Goal: Answer question/provide support: Share knowledge or assist other users

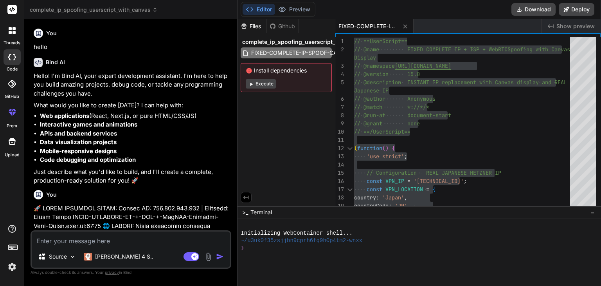
scroll to position [3009, 0]
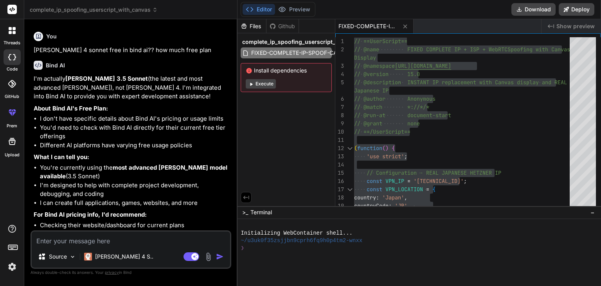
click at [11, 264] on img at bounding box center [11, 266] width 13 height 13
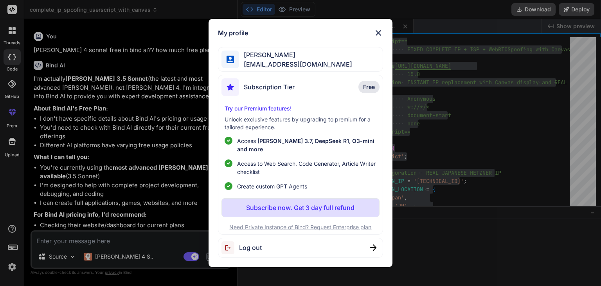
click at [254, 246] on span "Log out" at bounding box center [250, 247] width 23 height 9
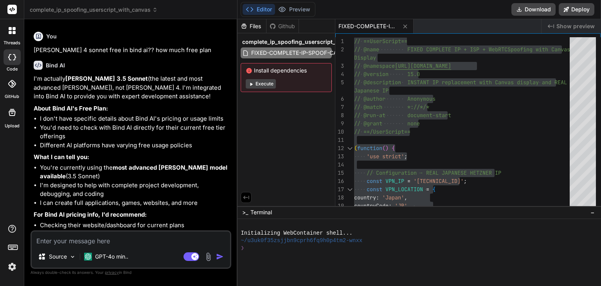
type textarea "x"
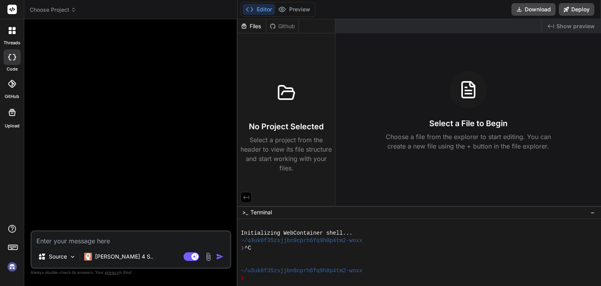
scroll to position [0, 0]
click at [11, 270] on img at bounding box center [11, 266] width 13 height 13
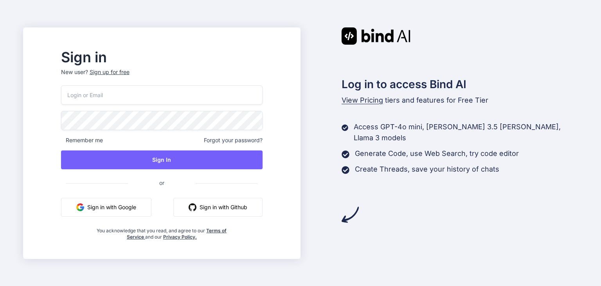
click at [130, 73] on div "Sign up for free" at bounding box center [110, 72] width 40 height 8
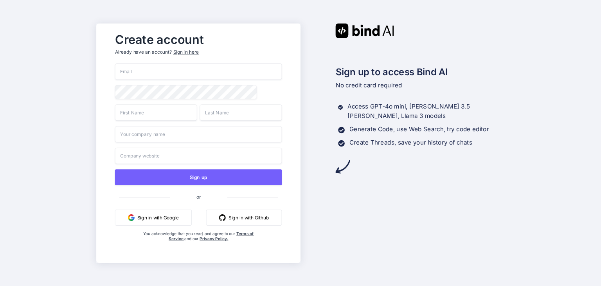
click at [164, 72] on input "email" at bounding box center [198, 71] width 167 height 16
paste input "mayhugson@ruru.be"
type input "mayhugson@ruru.be"
click at [138, 112] on input "asd" at bounding box center [156, 112] width 82 height 16
type input "asdasd"
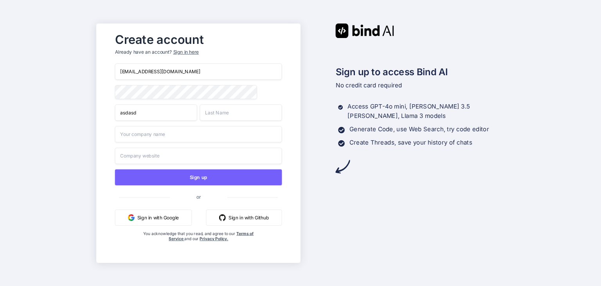
click at [255, 115] on input "text" at bounding box center [241, 112] width 82 height 16
type input "qe22"
click at [193, 138] on input "text" at bounding box center [198, 134] width 167 height 16
type input "ddsa"
click at [176, 163] on input "text" at bounding box center [198, 155] width 167 height 16
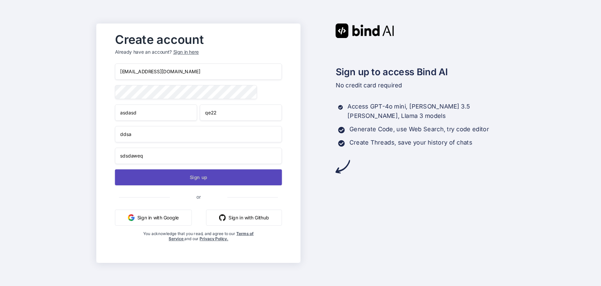
type input "sdsdaweq"
click at [172, 178] on button "Sign up" at bounding box center [198, 177] width 167 height 16
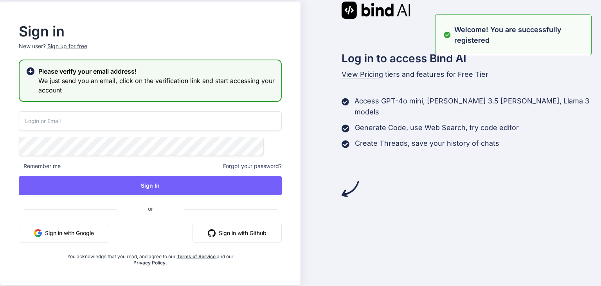
type input "mayhugson@ruru.be"
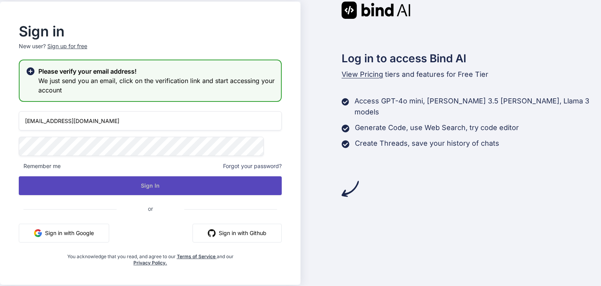
drag, startPoint x: 145, startPoint y: 196, endPoint x: 149, endPoint y: 184, distance: 12.0
click at [146, 191] on div "mayhugson@ruru.be Remember me Forgot your password? Sign In or Sign in with Goo…" at bounding box center [150, 188] width 263 height 155
click at [149, 184] on button "Sign In" at bounding box center [150, 185] width 263 height 19
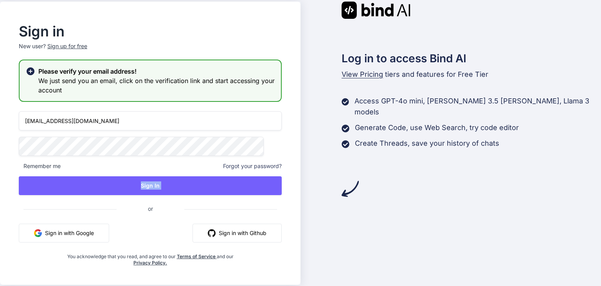
drag, startPoint x: 137, startPoint y: 178, endPoint x: 113, endPoint y: 68, distance: 112.7
click at [136, 177] on button "Sign In" at bounding box center [150, 185] width 263 height 19
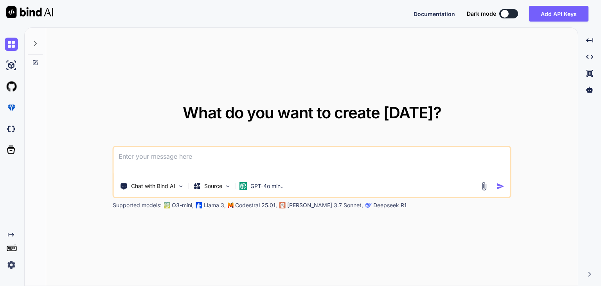
click at [13, 264] on img at bounding box center [11, 264] width 13 height 13
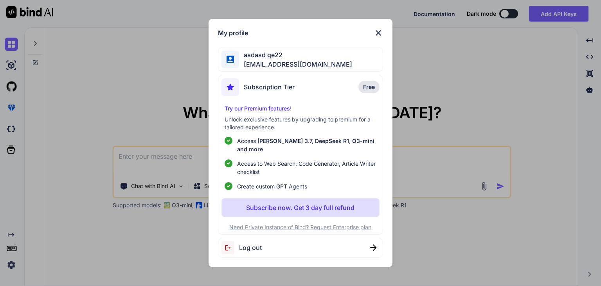
click at [180, 159] on div "My profile asdasd qe22 mayhugson@ruru.be Subscription Tier Free Try our Premium…" at bounding box center [300, 143] width 601 height 286
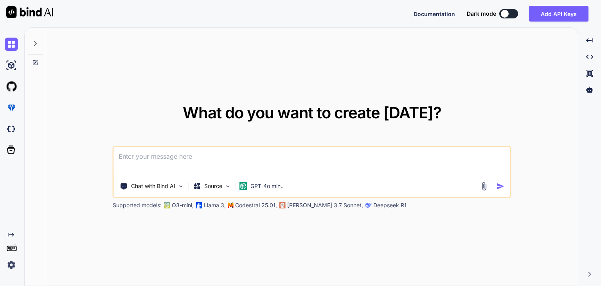
click at [196, 158] on textarea at bounding box center [312, 161] width 396 height 29
click at [6, 67] on img at bounding box center [11, 65] width 13 height 13
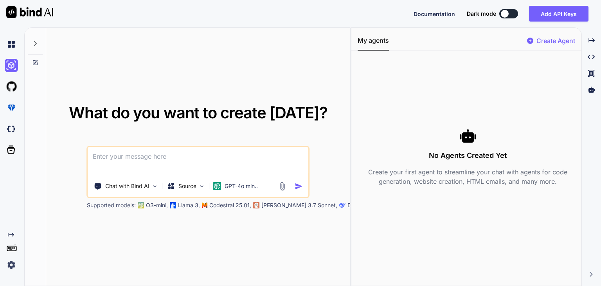
click at [143, 167] on textarea at bounding box center [198, 161] width 220 height 29
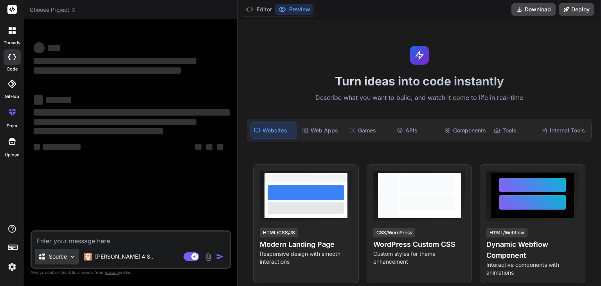
type textarea "x"
type textarea "no you are doing it wrongly the image i provided to you see it it has public ip…"
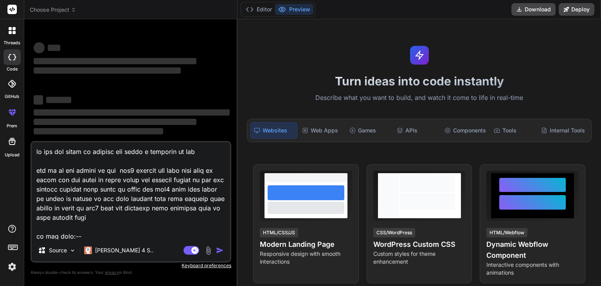
scroll to position [6275, 0]
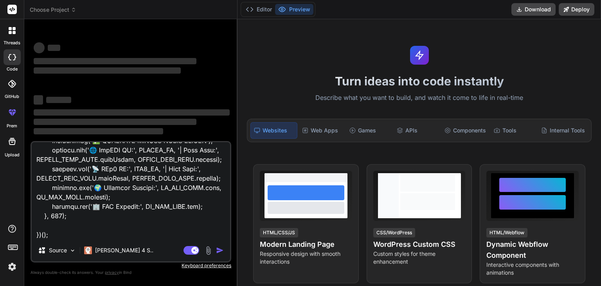
type textarea "x"
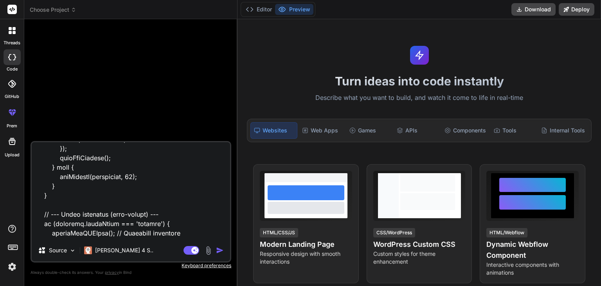
scroll to position [6276, 0]
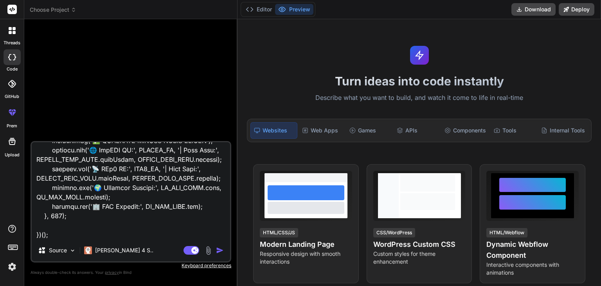
type textarea "no you are doing it wrongly the image i provided to you see it it has public ip…"
type textarea "x"
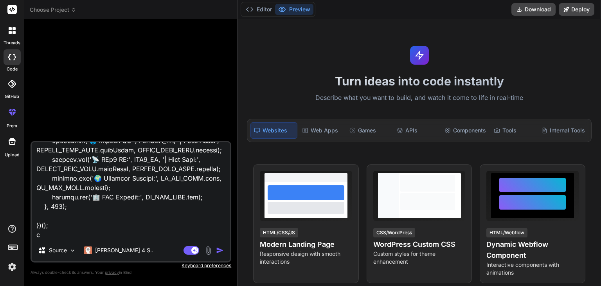
type textarea "no you are doing it wrongly the image i provided to you see it it has public ip…"
type textarea "x"
type textarea "no you are doing it wrongly the image i provided to you see it it has public ip…"
type textarea "x"
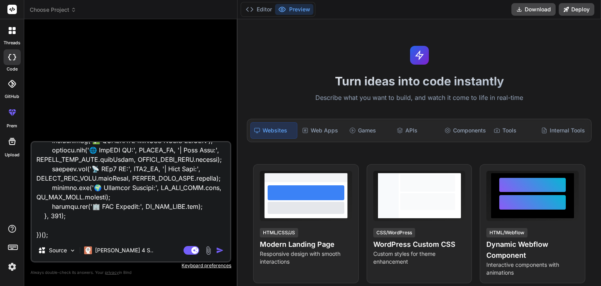
type textarea "no you are doing it wrongly the image i provided to you see it it has public ip…"
type textarea "x"
type textarea "no you are doing it wrongly the image i provided to you see it it has public ip…"
type textarea "x"
type textarea "no you are doing it wrongly the image i provided to you see it it has public ip…"
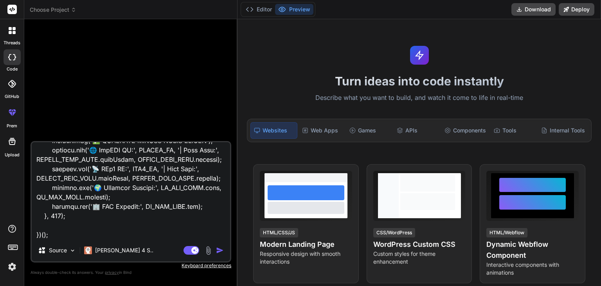
type textarea "x"
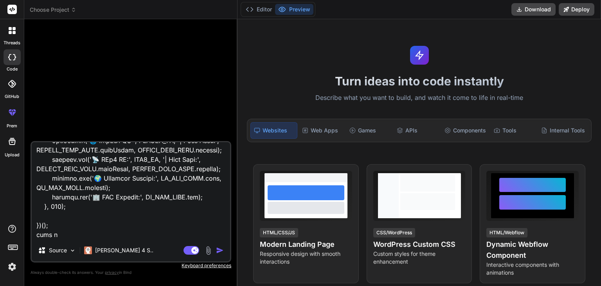
type textarea "no you are doing it wrongly the image i provided to you see it it has public ip…"
type textarea "x"
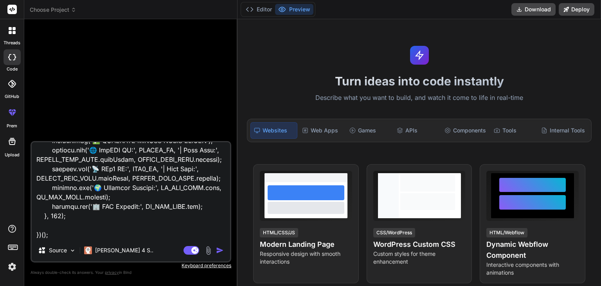
type textarea "no you are doing it wrongly the image i provided to you see it it has public ip…"
type textarea "x"
type textarea "no you are doing it wrongly the image i provided to you see it it has public ip…"
type textarea "x"
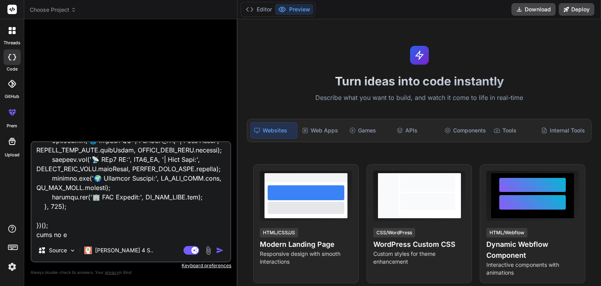
type textarea "no you are doing it wrongly the image i provided to you see it it has public ip…"
type textarea "x"
type textarea "no you are doing it wrongly the image i provided to you see it it has public ip…"
type textarea "x"
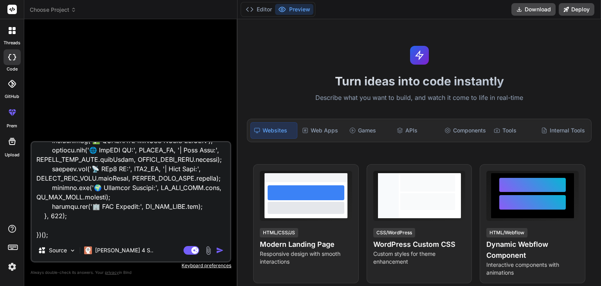
type textarea "no you are doing it wrongly the image i provided to you see it it has public ip…"
type textarea "x"
type textarea "no you are doing it wrongly the image i provided to you see it it has public ip…"
type textarea "x"
type textarea "no you are doing it wrongly the image i provided to you see it it has public ip…"
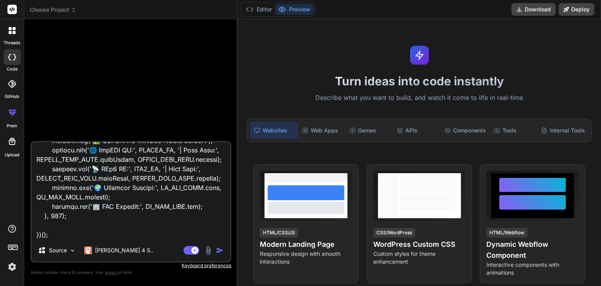
type textarea "x"
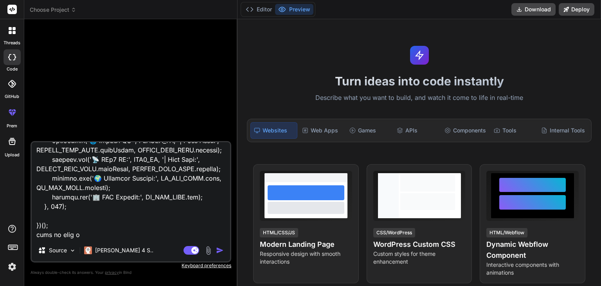
type textarea "no you are doing it wrongly the image i provided to you see it it has public ip…"
type textarea "x"
type textarea "no you are doing it wrongly the image i provided to you see it it has public ip…"
type textarea "x"
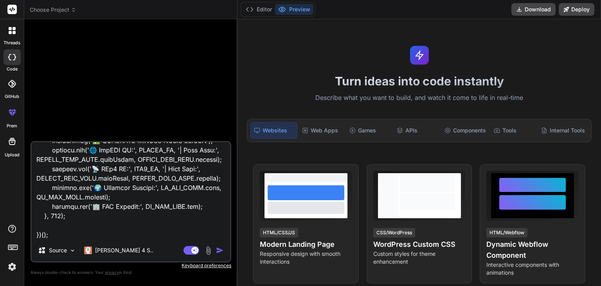
type textarea "no you are doing it wrongly the image i provided to you see it it has public ip…"
type textarea "x"
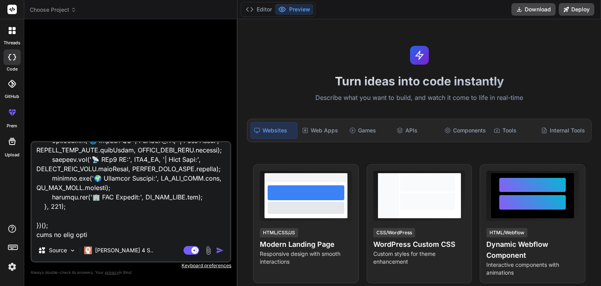
type textarea "no you are doing it wrongly the image i provided to you see it it has public ip…"
type textarea "x"
type textarea "no you are doing it wrongly the image i provided to you see it it has public ip…"
type textarea "x"
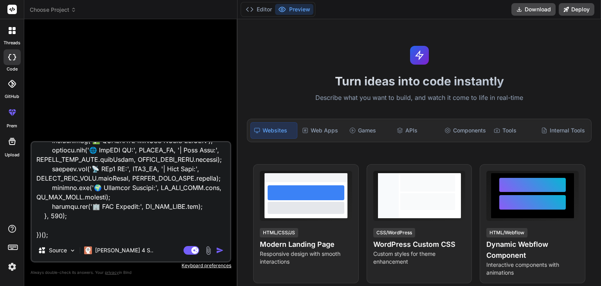
type textarea "no you are doing it wrongly the image i provided to you see it it has public ip…"
type textarea "x"
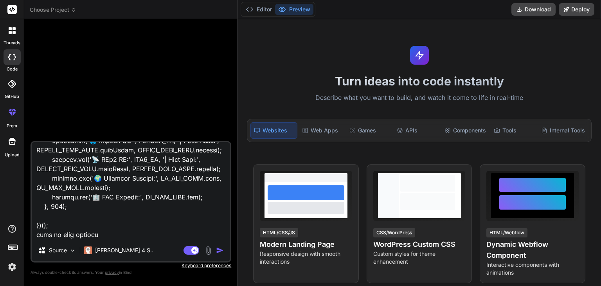
type textarea "no you are doing it wrongly the image i provided to you see it it has public ip…"
type textarea "x"
type textarea "no you are doing it wrongly the image i provided to you see it it has public ip…"
type textarea "x"
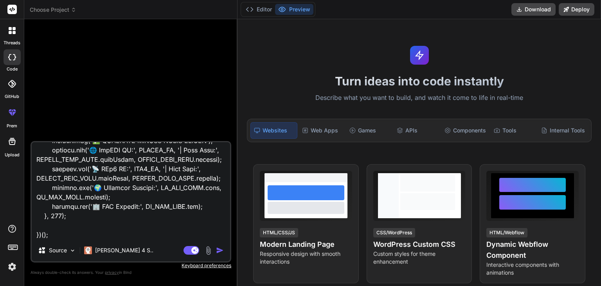
type textarea "no you are doing it wrongly the image i provided to you see it it has public ip…"
type textarea "x"
type textarea "no you are doing it wrongly the image i provided to you see it it has public ip…"
type textarea "x"
type textarea "no you are doing it wrongly the image i provided to you see it it has public ip…"
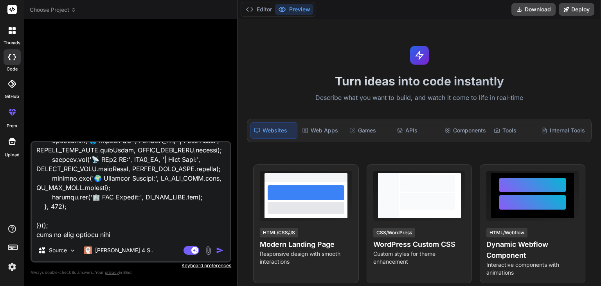
type textarea "x"
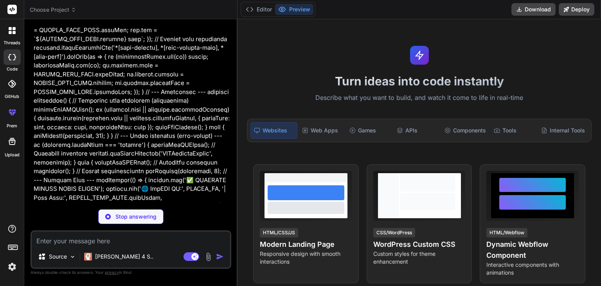
scroll to position [2430, 0]
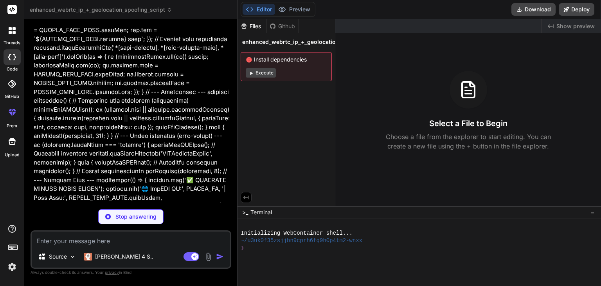
drag, startPoint x: 270, startPoint y: 73, endPoint x: 270, endPoint y: 78, distance: 4.7
click at [269, 74] on button "Execute" at bounding box center [261, 72] width 30 height 9
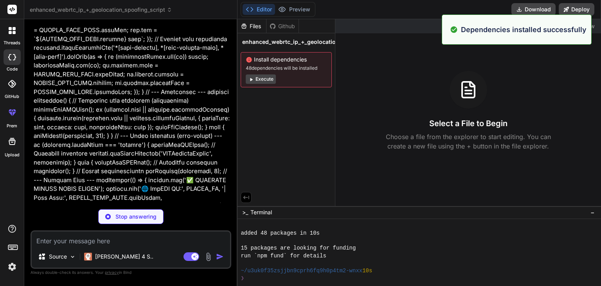
scroll to position [83, 0]
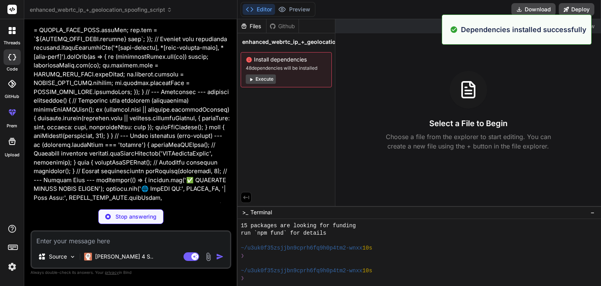
click at [257, 77] on button "Execute" at bounding box center [261, 78] width 30 height 9
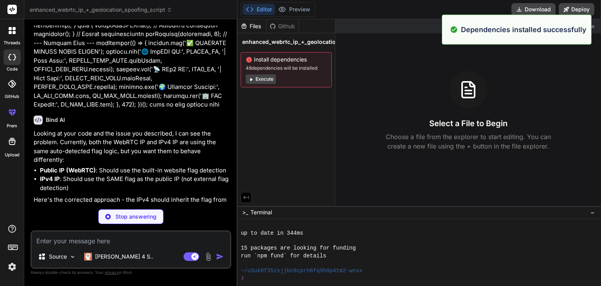
scroll to position [195, 0]
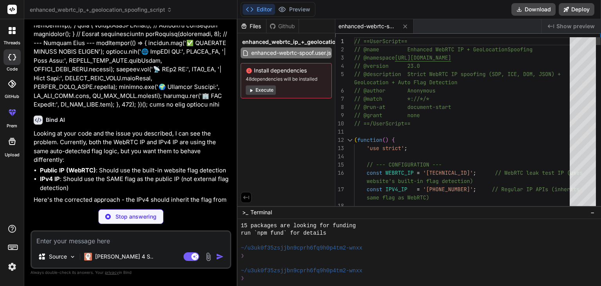
type textarea "x"
type textarea "// ==UserScript== // @name Enhanced WebRTC IP + GeoLocation Spoofing // @namesp…"
type textarea "x"
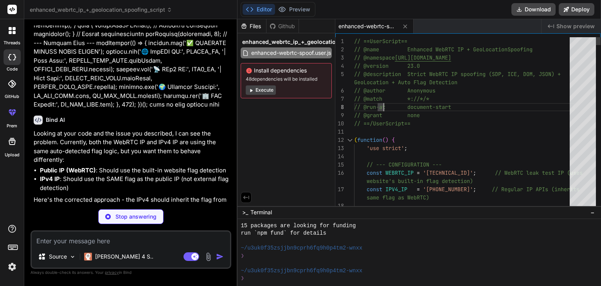
type textarea "// ==UserScript== // @name Enhanced WebRTC IP + GeoLocation Spoofing // @namesp…"
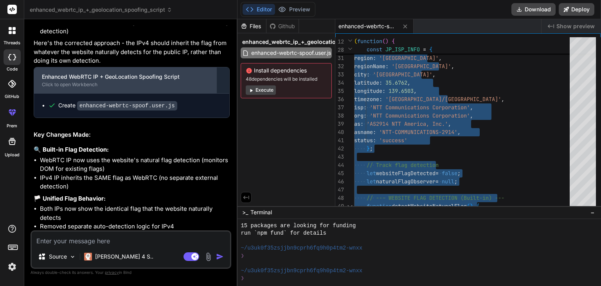
scroll to position [2762, 0]
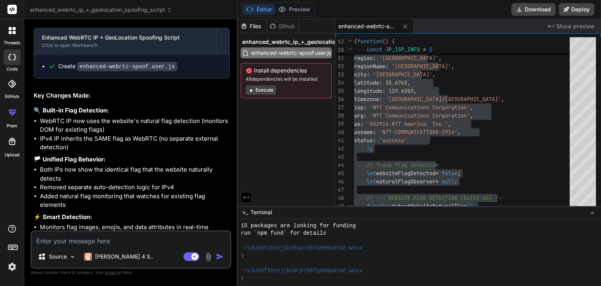
click at [75, 240] on textarea at bounding box center [131, 238] width 198 height 14
click at [147, 241] on textarea at bounding box center [131, 238] width 198 height 14
click at [211, 254] on img at bounding box center [208, 256] width 9 height 9
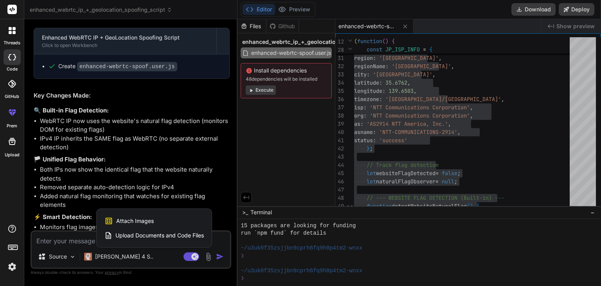
click at [177, 220] on div "Attach Images Image attachments are only supported in [PERSON_NAME] and Gemini …" at bounding box center [153, 220] width 99 height 15
type textarea "x"
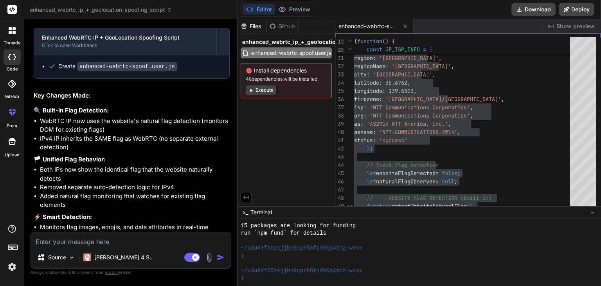
type input "C:\fakepath\dds.png"
type textarea "x"
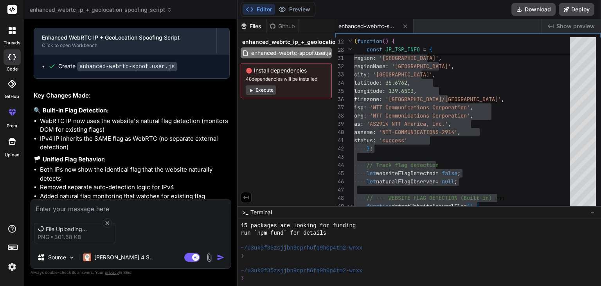
click at [45, 210] on textarea at bounding box center [131, 206] width 200 height 14
type textarea "i"
type textarea "x"
type textarea "it"
type textarea "x"
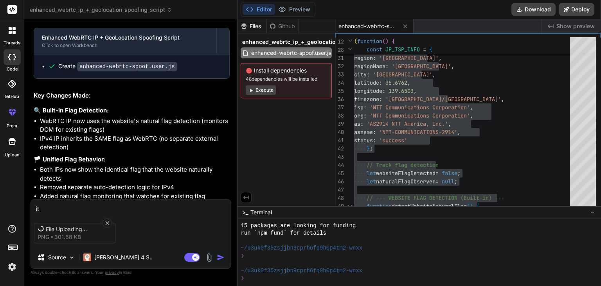
type textarea "its"
type textarea "x"
type textarea "its"
type textarea "x"
type textarea "its t"
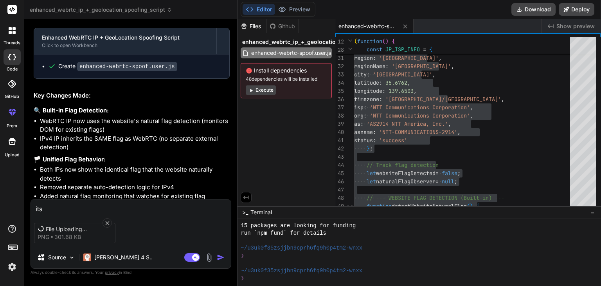
type textarea "x"
type textarea "its ta"
type textarea "x"
type textarea "its tak"
type textarea "x"
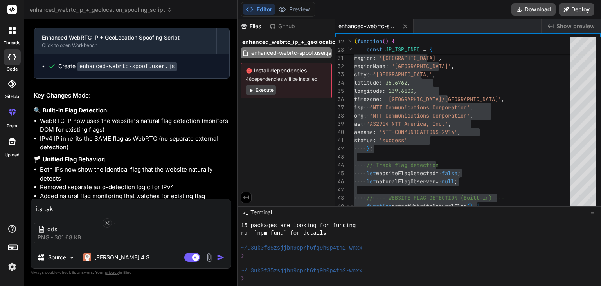
type textarea "its taki"
type textarea "x"
type textarea "its takin"
type textarea "x"
type textarea "its taking"
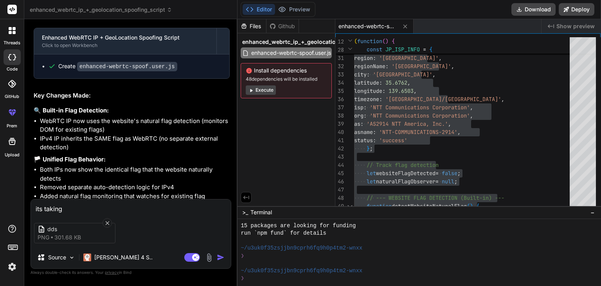
type textarea "x"
type textarea "its taking"
type textarea "x"
type textarea "its taking r"
type textarea "x"
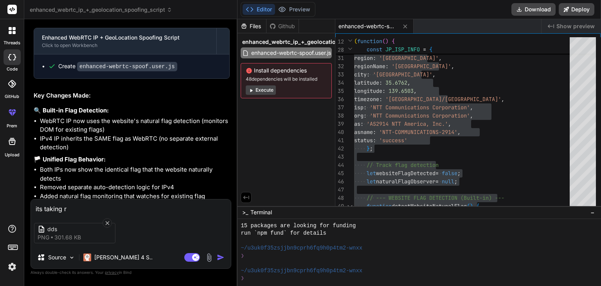
type textarea "its taking re"
type textarea "x"
type textarea "its taking rea"
type textarea "x"
type textarea "its taking real"
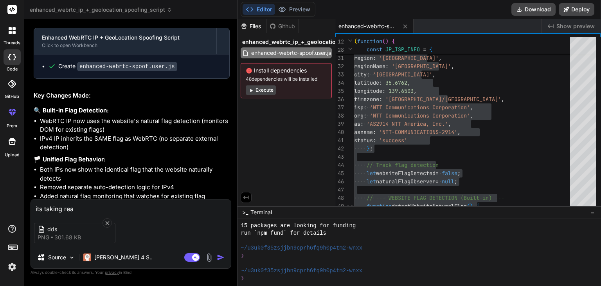
type textarea "x"
type textarea "its taking real"
type textarea "x"
type textarea "its taking real o"
type textarea "x"
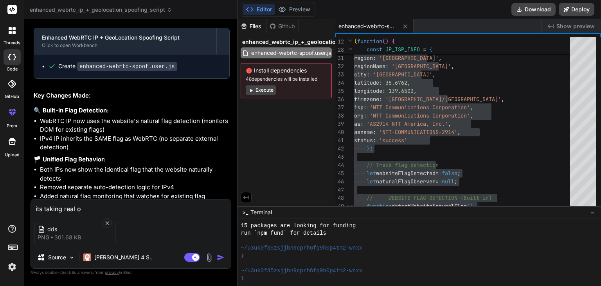
type textarea "its taking real on"
type textarea "x"
type textarea "its taking real one"
type textarea "x"
type textarea "its taking real one"
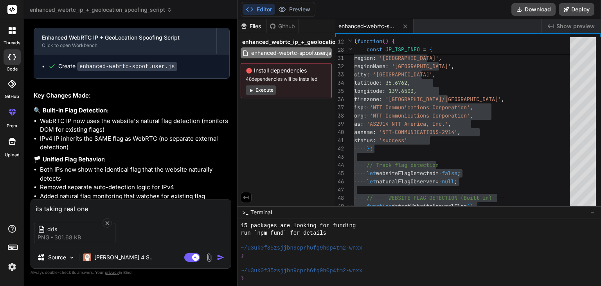
type textarea "x"
type textarea "its taking real one n"
type textarea "x"
type textarea "its taking real one"
type textarea "x"
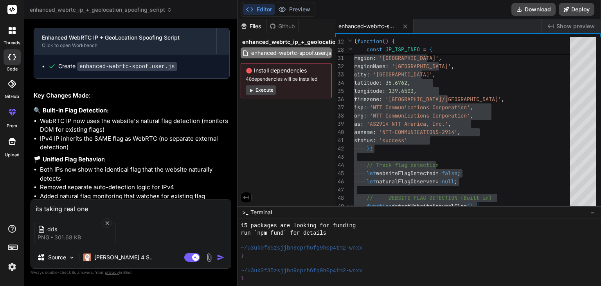
type textarea "its taking real one i"
type textarea "x"
type textarea "its taking real one it"
type textarea "x"
type textarea "its taking real one it"
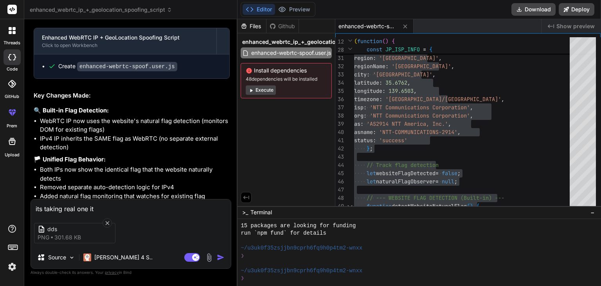
type textarea "x"
type textarea "its taking real one it s"
type textarea "x"
type textarea "its taking real one it sh"
type textarea "x"
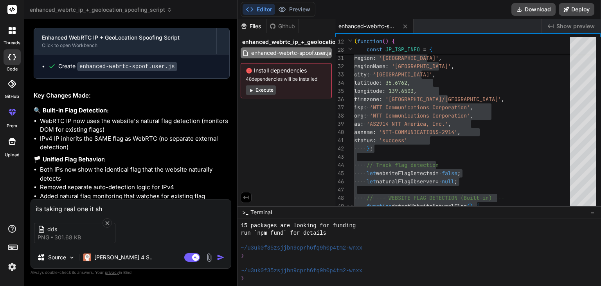
type textarea "its taking real one it sho"
type textarea "x"
type textarea "its taking real one it shou"
type textarea "x"
type textarea "its taking real one it shoul"
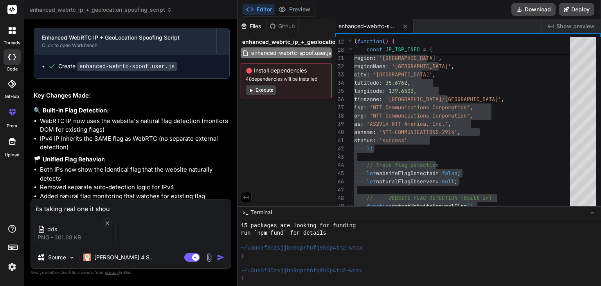
type textarea "x"
type textarea "its taking real one it should"
type textarea "x"
type textarea "its taking real one it should"
type textarea "x"
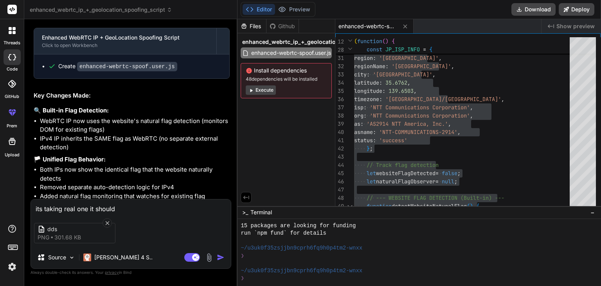
type textarea "its taking real one it should t"
type textarea "x"
type textarea "its taking real one it should ta"
type textarea "x"
type textarea "its taking real one it should tak"
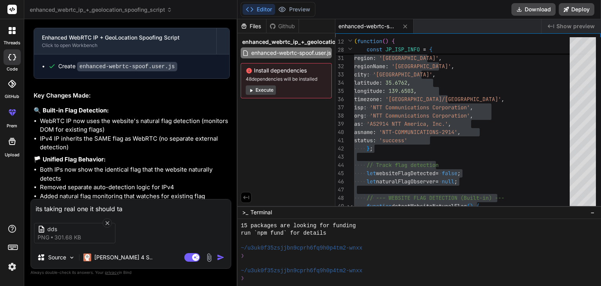
type textarea "x"
type textarea "its taking real one it should take"
type textarea "x"
type textarea "its taking real one it should take"
type textarea "x"
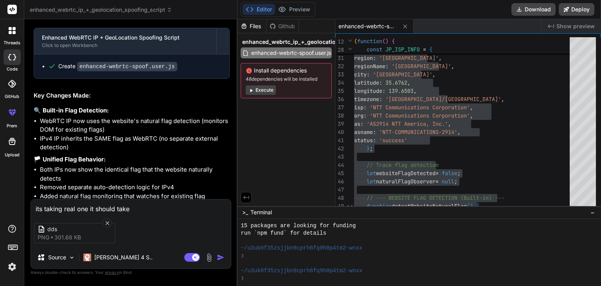
type textarea "its taking real one it should take t"
type textarea "x"
type textarea "its taking real one it should take th"
type textarea "x"
type textarea "its taking real one it should take the"
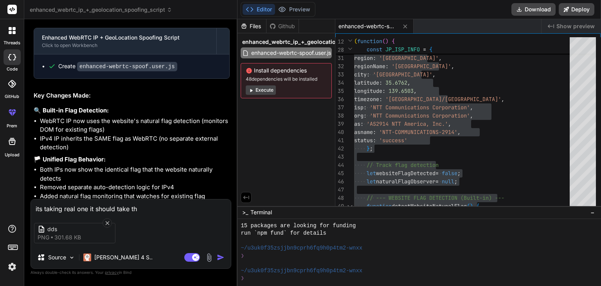
type textarea "x"
type textarea "its taking real one it should take the"
type textarea "x"
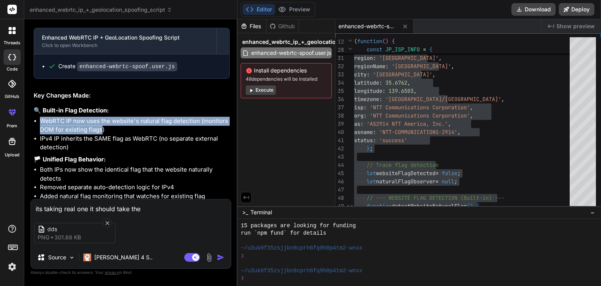
drag, startPoint x: 41, startPoint y: 48, endPoint x: 97, endPoint y: 61, distance: 57.9
click at [101, 117] on li "WebRTC IP now uses the website's natural flag detection (monitors DOM for exist…" at bounding box center [135, 126] width 190 height 18
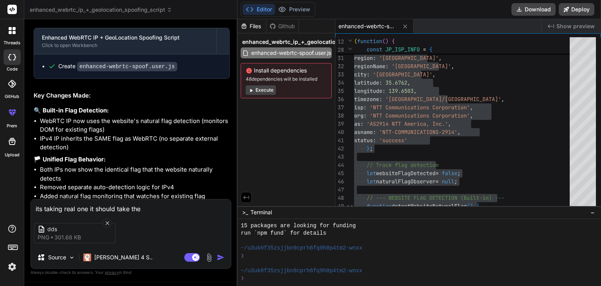
click at [80, 134] on li "IPv4 IP inherits the SAME flag as WebRTC (no separate external detection)" at bounding box center [135, 143] width 190 height 18
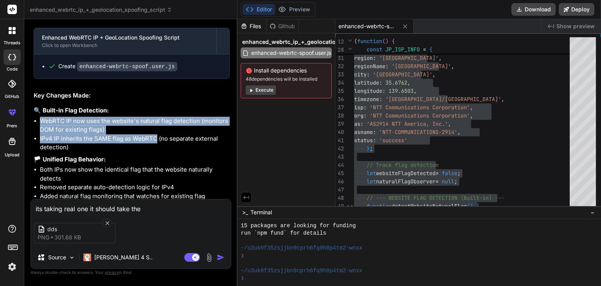
drag, startPoint x: 39, startPoint y: 49, endPoint x: 155, endPoint y: 68, distance: 117.8
click at [155, 117] on ul "WebRTC IP now uses the website's natural flag detection (monitors DOM for exist…" at bounding box center [132, 134] width 196 height 35
copy ul "WebRTC IP now uses the website's natural flag detection (monitors DOM for exist…"
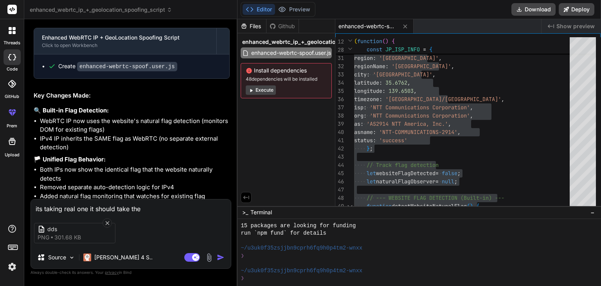
click at [147, 205] on textarea "its taking real one it should take the" at bounding box center [131, 206] width 200 height 14
drag, startPoint x: 40, startPoint y: 67, endPoint x: 157, endPoint y: 63, distance: 116.7
click at [157, 134] on li "IPv4 IP inherits the SAME flag as WebRTC (no separate external detection)" at bounding box center [135, 143] width 190 height 18
copy li "IPv4 IP inherits the SAME flag as WebRTC"
click at [149, 207] on textarea "its taking real one it should take the" at bounding box center [131, 206] width 200 height 14
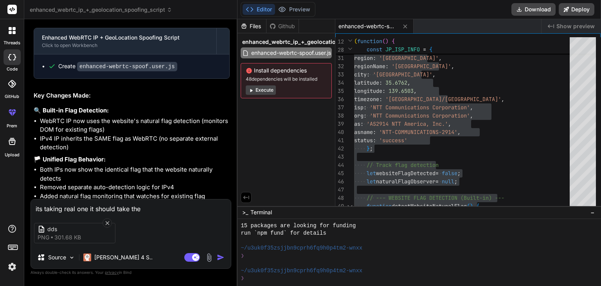
paste textarea "IPv4 IP inherits the SAME flag as WebRTC"
type textarea "its taking real one it should take the IPv4 IP inherits the SAME flag as WebRTC"
type textarea "x"
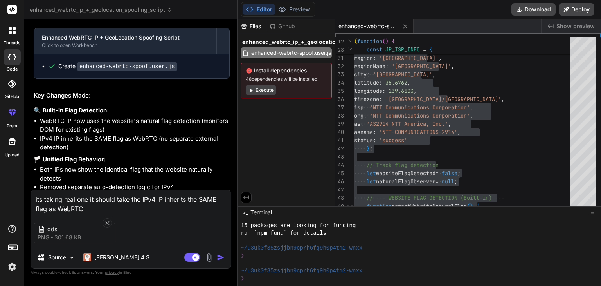
click at [187, 196] on textarea "its taking real one it should take the IPv4 IP inherits the SAME flag as WebRTC" at bounding box center [131, 201] width 200 height 23
type textarea "its taking real one it should take the IPv4 IP inherits the SAME flag as WebRTC"
type textarea "x"
type textarea "its taking real one it should take the IPv4 IP inherits s the SAME flag as WebR…"
type textarea "x"
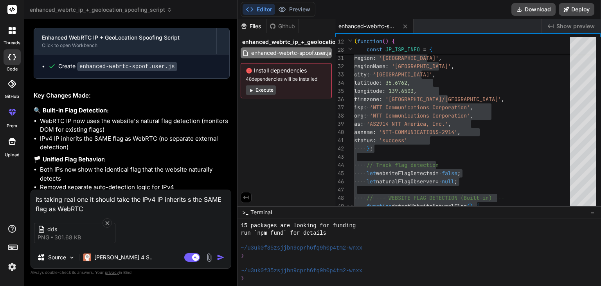
type textarea "its taking real one it should take the IPv4 IP inherits sh the SAME flag as Web…"
type textarea "x"
type textarea "its taking real one it should take the IPv4 IP inherits shp the SAME flag as We…"
type textarea "x"
type textarea "its taking real one it should take the IPv4 IP inherits sh the SAME flag as Web…"
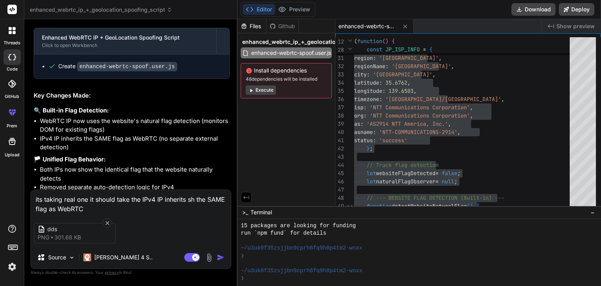
type textarea "x"
type textarea "its taking real one it should take the IPv4 IP inherits s the SAME flag as WebR…"
type textarea "x"
type textarea "its taking real one it should take the IPv4 IP inherits the SAME flag as WebRTC"
type textarea "x"
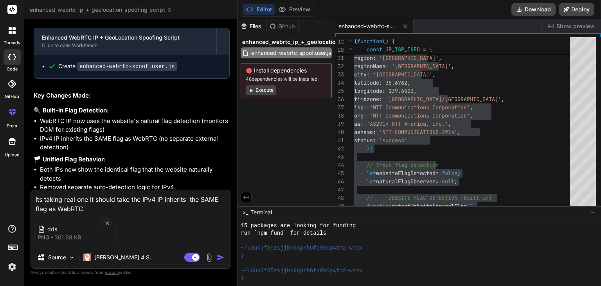
type textarea "its taking real one it should take the IPv4 IP sinherits the SAME flag as WebRTC"
type textarea "x"
type textarea "its taking real one it should take the IPv4 IP shinherits the SAME flag as WebR…"
type textarea "x"
type textarea "its taking real one it should take the IPv4 IP shoinherits the SAME flag as Web…"
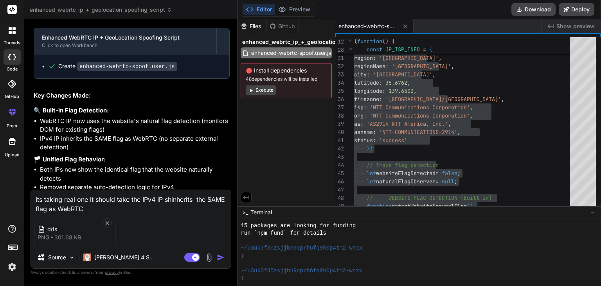
type textarea "x"
type textarea "its taking real one it should take the IPv4 IP shouinherits the SAME flag as We…"
type textarea "x"
type textarea "its taking real one it should take the IPv4 IP shoulinherits the SAME flag as W…"
type textarea "x"
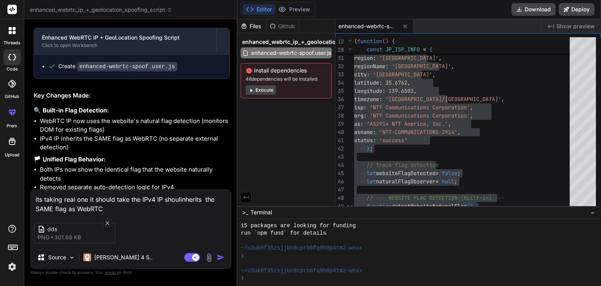
type textarea "its taking real one it should take the IPv4 IP shouldinherits the SAME flag as …"
type textarea "x"
type textarea "its taking real one it should take the IPv4 IP should inherits the SAME flag as…"
type textarea "x"
click at [123, 210] on textarea "its taking real one it should take the IPv4 IP should inherits the SAME flag as…" at bounding box center [131, 201] width 200 height 23
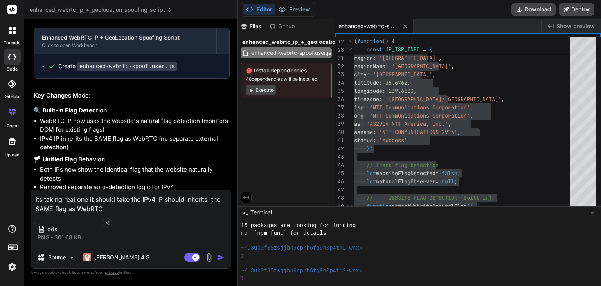
type textarea "its taking real one it should take the IPv4 IP should inherits the SAME flag as…"
type textarea "x"
type textarea "its taking real one it should take the IPv4 IP should inherits the SAME flag as…"
type textarea "x"
type textarea "its taking real one it should take the IPv4 IP should inherits the SAME flag as…"
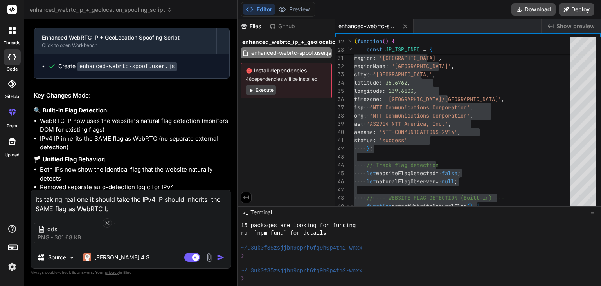
type textarea "x"
type textarea "its taking real one it should take the IPv4 IP should inherits the SAME flag as…"
type textarea "x"
type textarea "its taking real one it should take the IPv4 IP should inherits the SAME flag as…"
type textarea "x"
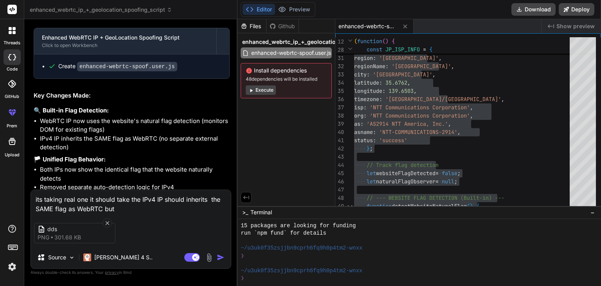
type textarea "its taking real one it should take the IPv4 IP should inherits the SAME flag as…"
type textarea "x"
type textarea "its taking real one it should take the IPv4 IP should inherits the SAME flag as…"
type textarea "x"
type textarea "its taking real one it should take the IPv4 IP should inherits the SAME flag as…"
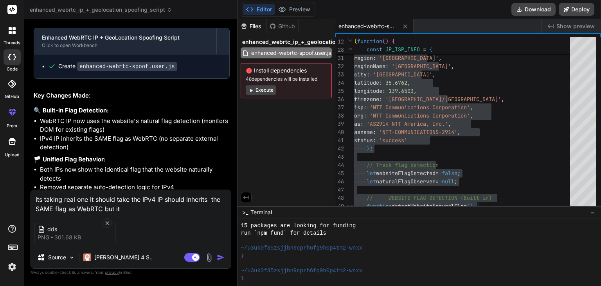
type textarea "x"
type textarea "its taking real one it should take the IPv4 IP should inherits the SAME flag as…"
type textarea "x"
type textarea "its taking real one it should take the IPv4 IP should inherits the SAME flag as…"
type textarea "x"
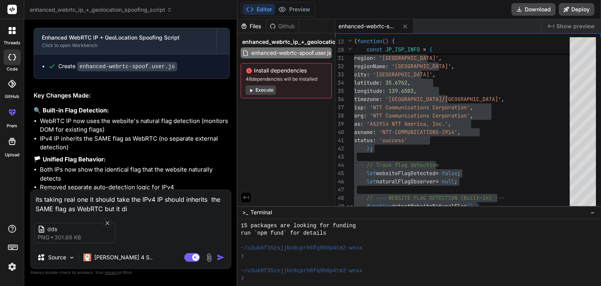
type textarea "its taking real one it should take the IPv4 IP should inherits the SAME flag as…"
type textarea "x"
type textarea "its taking real one it should take the IPv4 IP should inherits the SAME flag as…"
type textarea "x"
type textarea "its taking real one it should take the IPv4 IP should inherits the SAME flag as…"
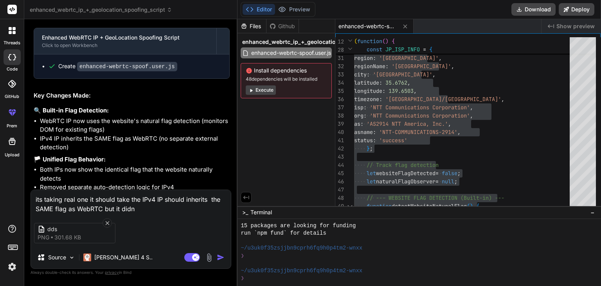
type textarea "x"
type textarea "its taking real one it should take the IPv4 IP should inherits the SAME flag as…"
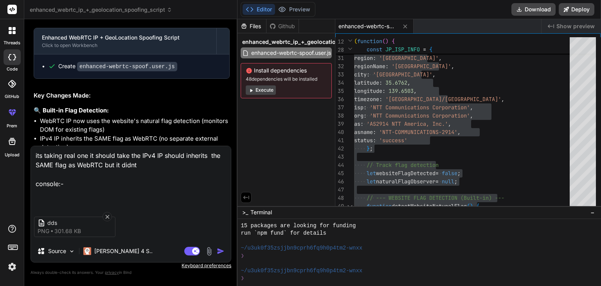
paste textarea "🔍 Detected website natural flag: 🇩🇪 [GEOGRAPHIC_DATA] Enhanced-WebRTC-IP-+-GeoL…"
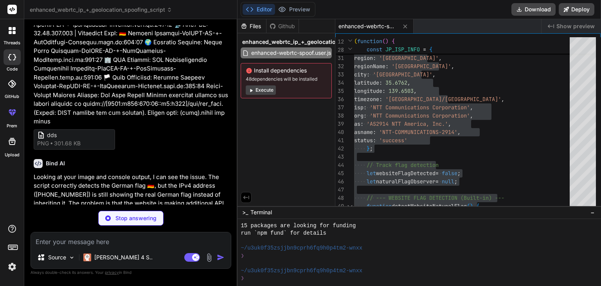
scroll to position [3129, 0]
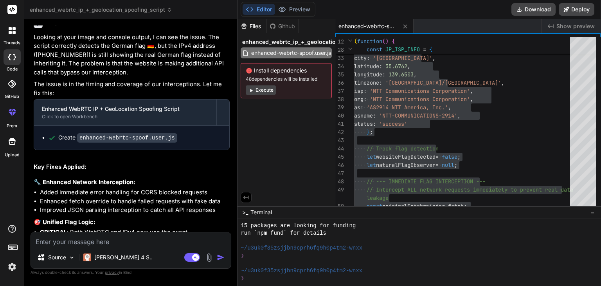
scroll to position [3343, 0]
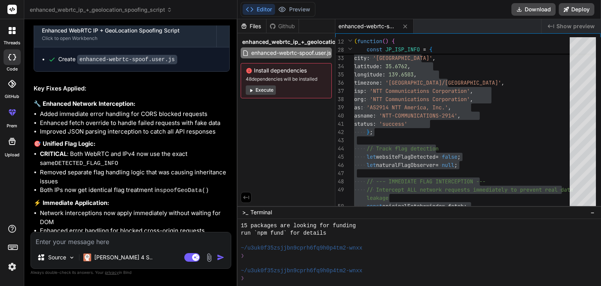
click at [126, 238] on textarea at bounding box center [131, 239] width 200 height 14
paste textarea "🔍 Detected website natural flag: 🇩🇪 [GEOGRAPHIC_DATA] Enhanced-WebRTC-IP-+-GeoL…"
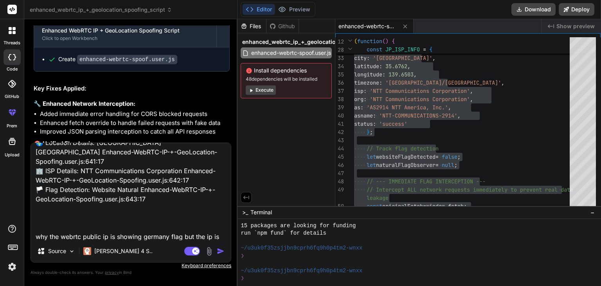
scroll to position [113, 0]
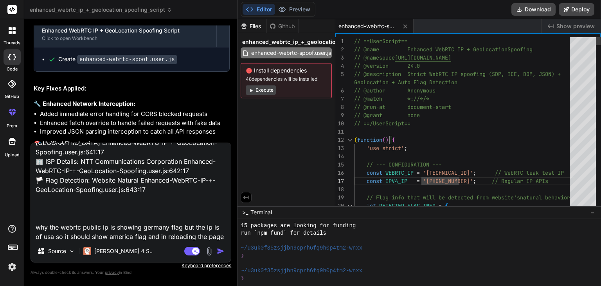
drag, startPoint x: 428, startPoint y: 179, endPoint x: 434, endPoint y: 181, distance: 6.6
drag, startPoint x: 429, startPoint y: 173, endPoint x: 454, endPoint y: 171, distance: 25.1
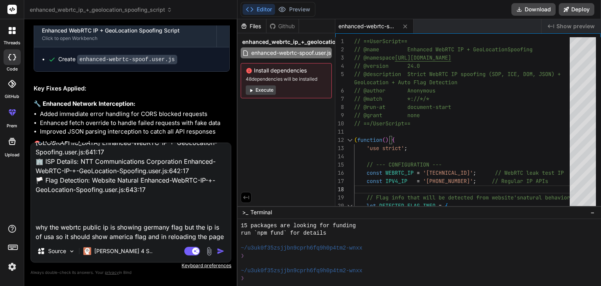
click at [199, 235] on textarea "🔍 Detected website natural flag: 🇩🇪 [GEOGRAPHIC_DATA] Enhanced-WebRTC-IP-+-GeoL…" at bounding box center [131, 191] width 200 height 97
paste textarea "[TECHNICAL_ID]"
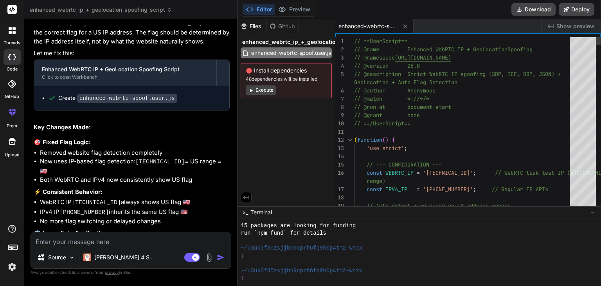
scroll to position [0, 0]
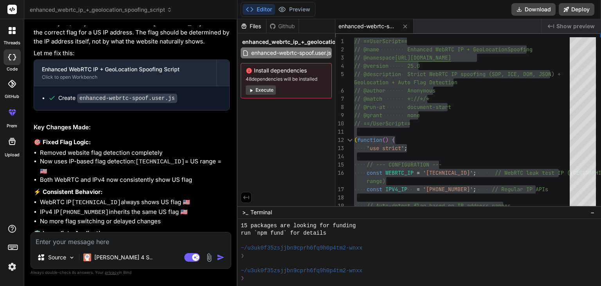
click at [149, 234] on textarea at bounding box center [131, 239] width 200 height 14
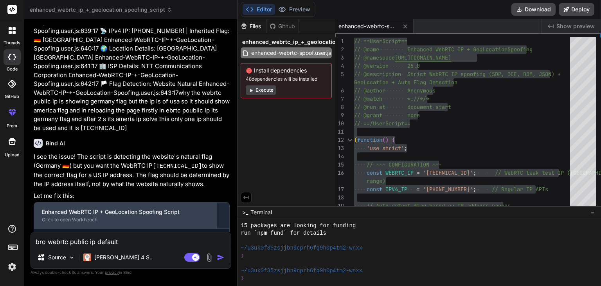
scroll to position [3679, 0]
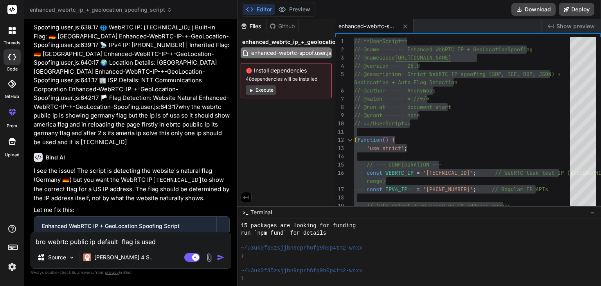
click at [47, 241] on textarea "bro webrtc public ip default flag is used" at bounding box center [131, 239] width 200 height 14
click at [126, 242] on textarea "bro in webrtc public ip default flag is used" at bounding box center [131, 239] width 200 height 14
click at [166, 240] on textarea "bro in webrtc public ip default flag is used" at bounding box center [131, 239] width 200 height 14
click at [209, 259] on img at bounding box center [209, 257] width 9 height 9
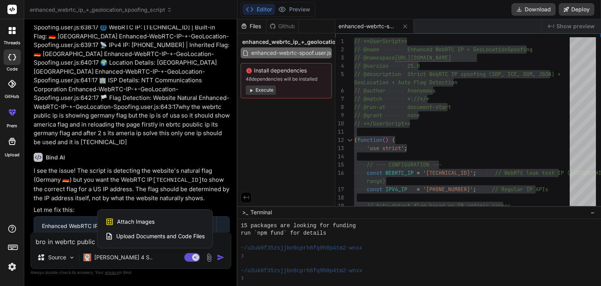
click at [180, 223] on div "Attach Images Image attachments are only supported in [PERSON_NAME] and Gemini …" at bounding box center [154, 221] width 99 height 15
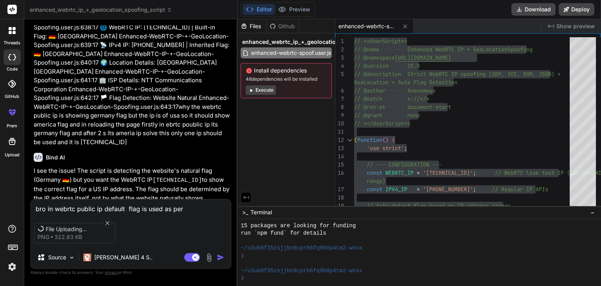
click at [196, 207] on textarea "bro in webrtc public ip default flag is used as per" at bounding box center [131, 206] width 200 height 14
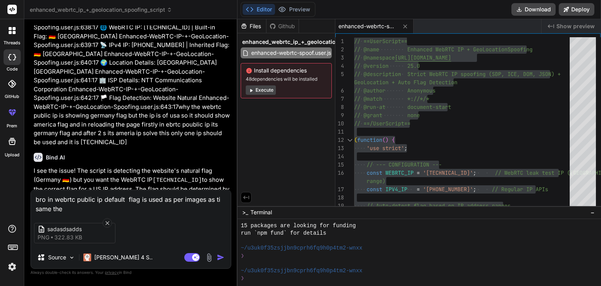
click at [217, 195] on textarea "bro in webrtc public ip default flag is used as per images as ti same the" at bounding box center [131, 201] width 200 height 23
click at [135, 204] on textarea "bro in webrtc public ip default flag is used as per images as to same the" at bounding box center [131, 201] width 200 height 23
click at [211, 207] on textarea "bro in webrtc public ip default flag is used as per images as to same the ipv4 …" at bounding box center [131, 201] width 200 height 23
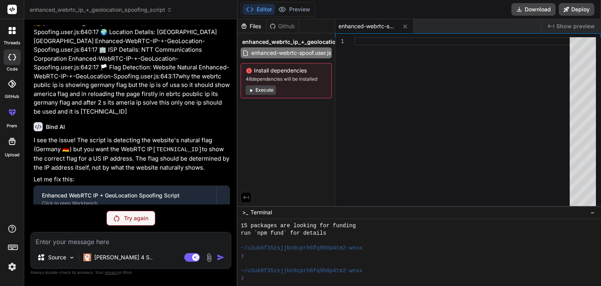
scroll to position [3708, 0]
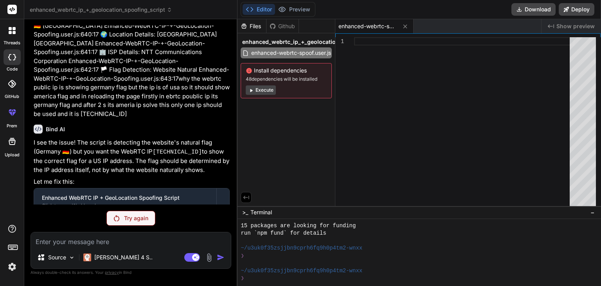
click at [117, 219] on img at bounding box center [116, 218] width 5 height 6
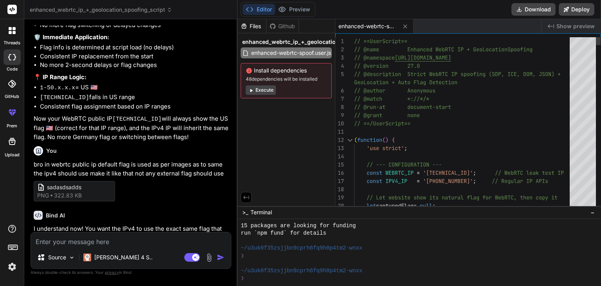
scroll to position [0, 0]
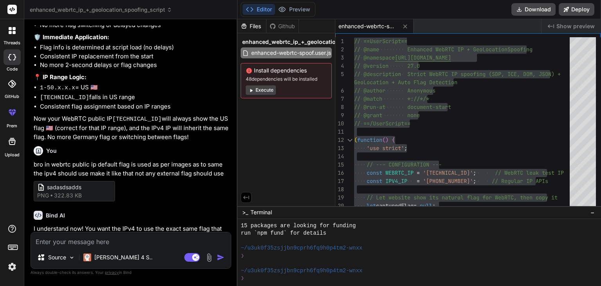
click at [133, 235] on textarea at bounding box center [131, 239] width 200 height 14
click at [89, 240] on textarea "ok make it like use natural flag in ipv4 but as per by our spoof ipv4 added" at bounding box center [131, 234] width 200 height 23
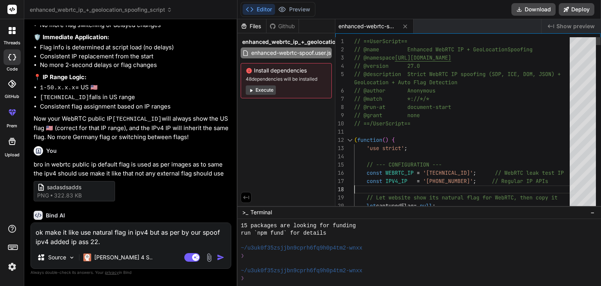
drag, startPoint x: 428, startPoint y: 181, endPoint x: 454, endPoint y: 182, distance: 25.8
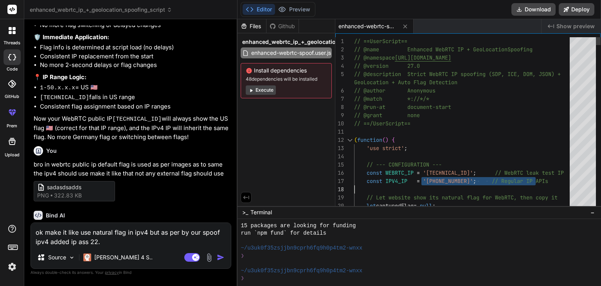
click at [99, 241] on textarea "ok make it like use natural flag in ipv4 but as per by our spoof ipv4 added ip …" at bounding box center [131, 234] width 200 height 23
drag, startPoint x: 100, startPoint y: 242, endPoint x: 91, endPoint y: 239, distance: 10.0
click at [91, 239] on textarea "ok make it like use natural flag in ipv4 but as per by our spoof ipv4 added ip …" at bounding box center [131, 234] width 200 height 23
paste textarea "[TECHNICAL_ID]"
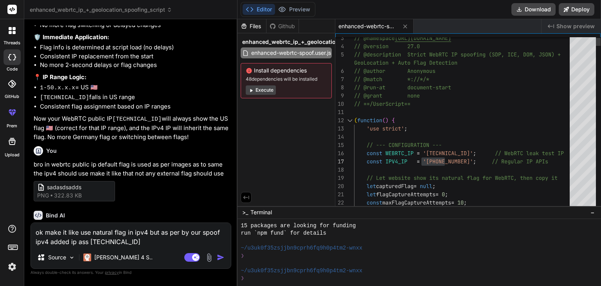
drag, startPoint x: 469, startPoint y: 161, endPoint x: 429, endPoint y: 160, distance: 39.9
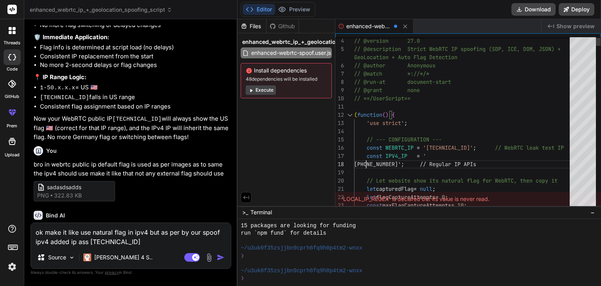
scroll to position [66, 0]
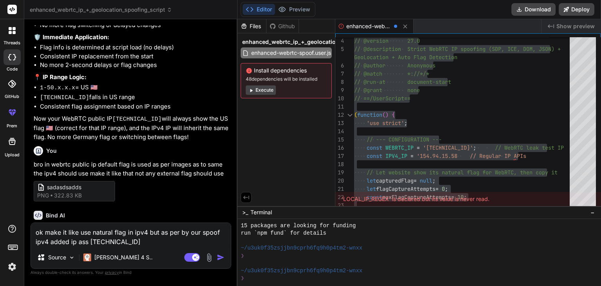
click at [169, 240] on textarea "ok make it like use natural flag in ipv4 but as per by our spoof ipv4 added ip …" at bounding box center [131, 234] width 200 height 23
click at [127, 240] on textarea "ok make it like use natural flag in ipv4 but as per by our spoof ipv4 added ip …" at bounding box center [131, 234] width 200 height 23
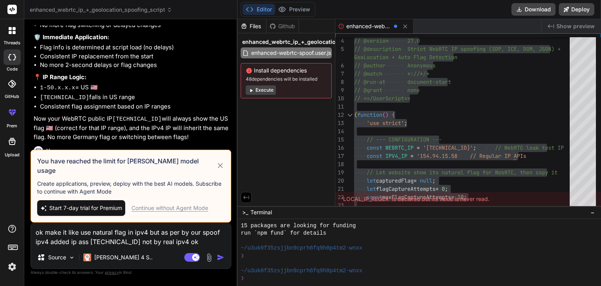
click at [83, 238] on textarea "ok make it like use natural flag in ipv4 but as per by our spoof ipv4 added ip …" at bounding box center [131, 234] width 200 height 23
